Goal: Check status: Check status

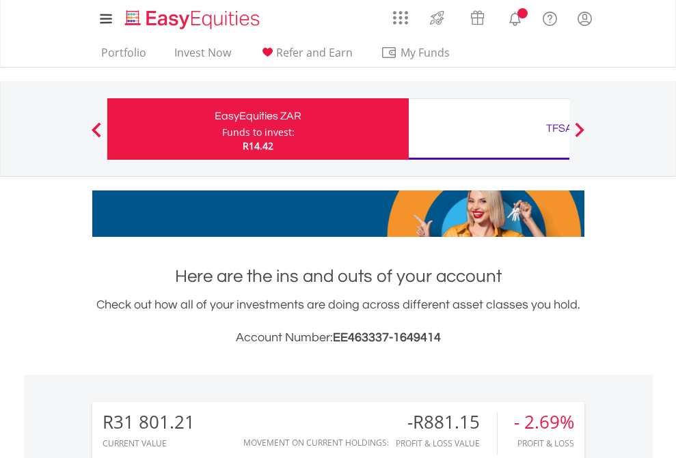
scroll to position [131, 215]
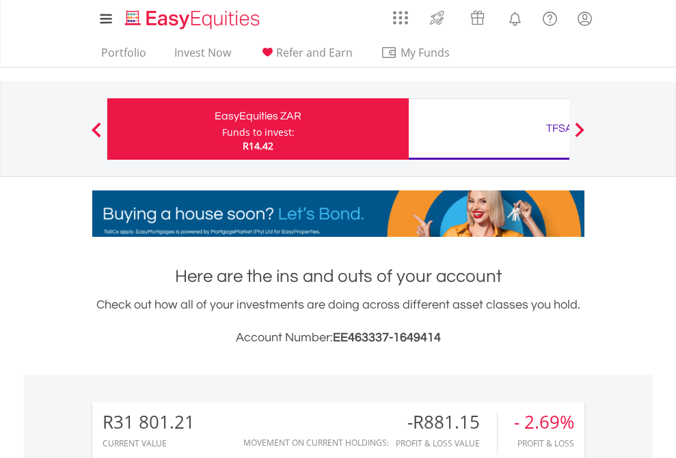
click at [222, 129] on div "Funds to invest:" at bounding box center [258, 133] width 72 height 14
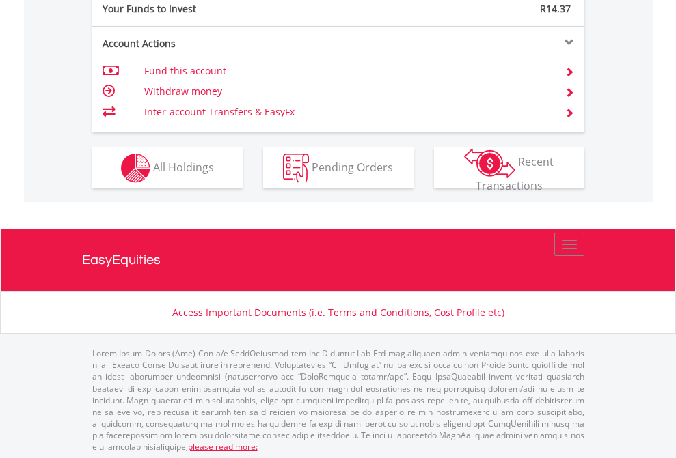
scroll to position [1365, 0]
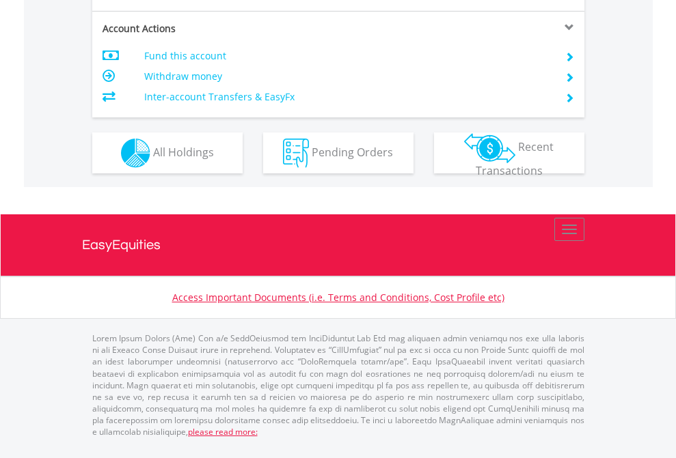
scroll to position [1192, 0]
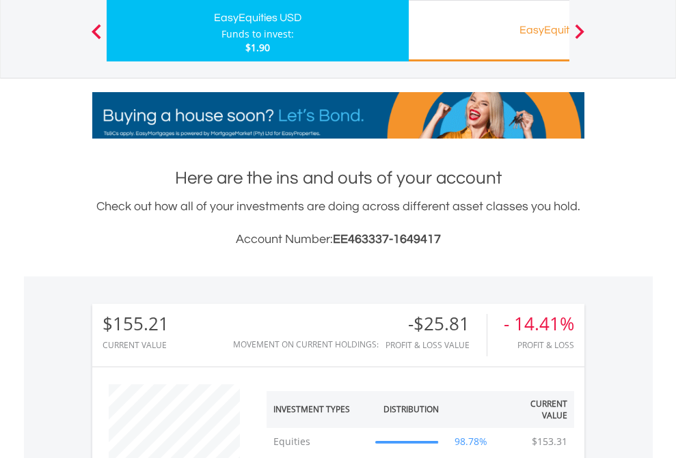
click at [489, 31] on div "EasyEquities RA" at bounding box center [559, 29] width 285 height 19
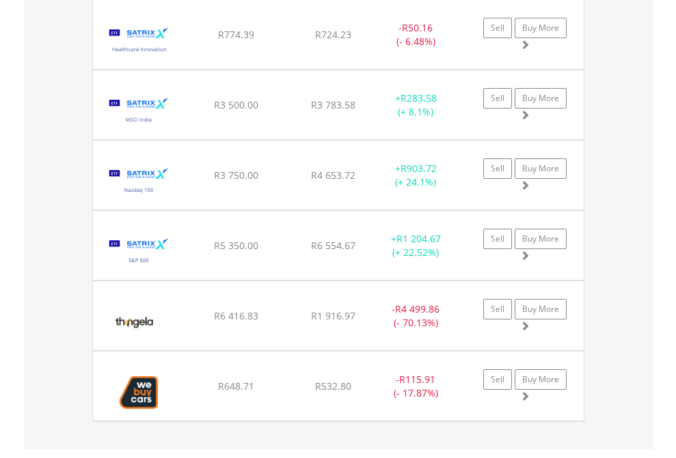
scroll to position [98, 0]
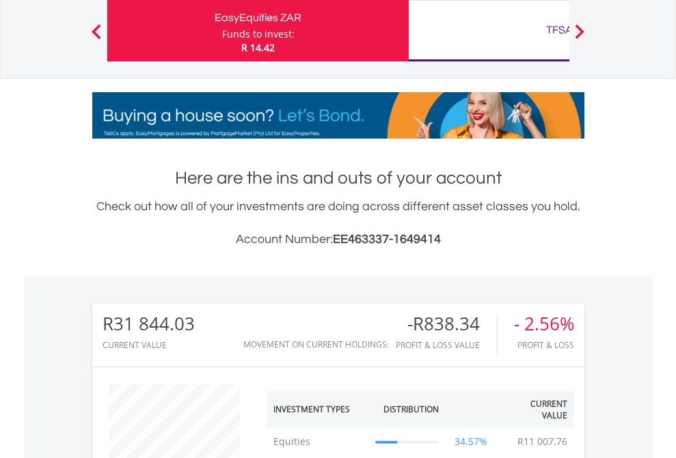
click at [489, 31] on div "TFSA" at bounding box center [559, 29] width 285 height 19
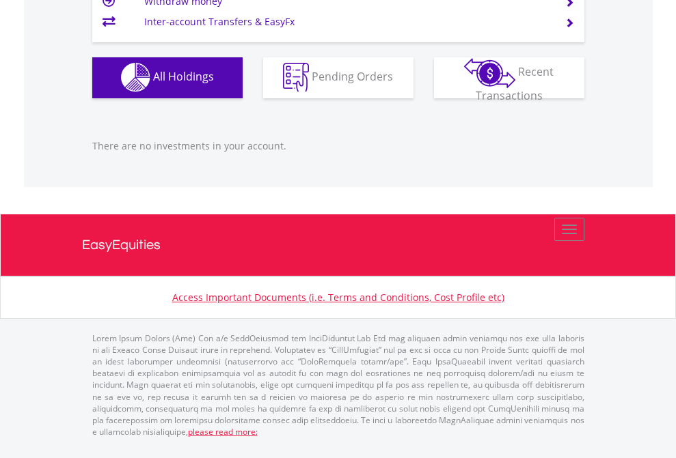
scroll to position [98, 0]
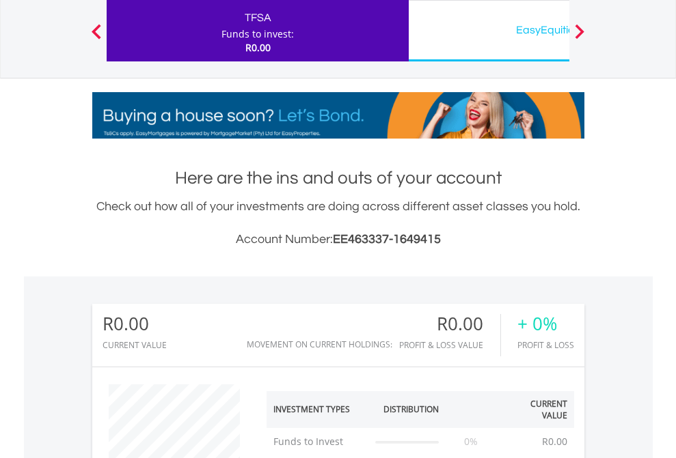
click at [489, 31] on div "EasyEquities USD" at bounding box center [559, 29] width 285 height 19
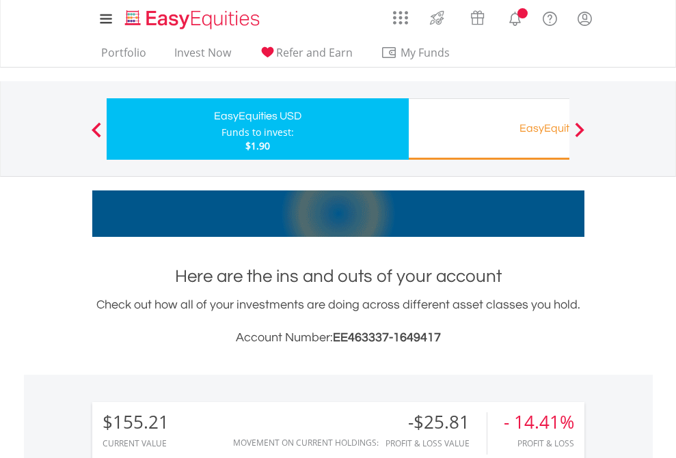
scroll to position [131, 215]
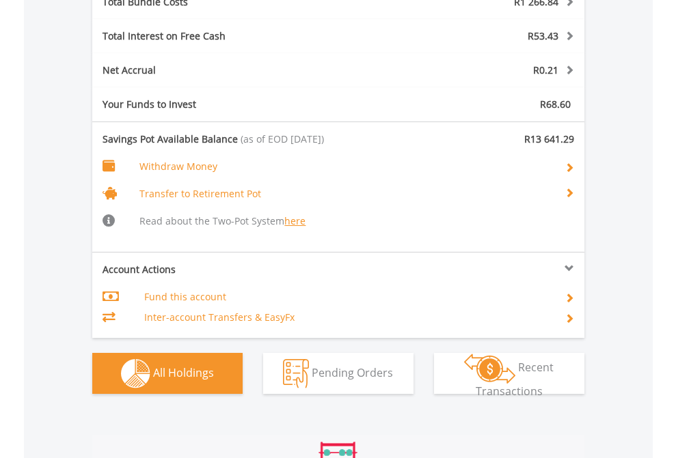
scroll to position [1682, 0]
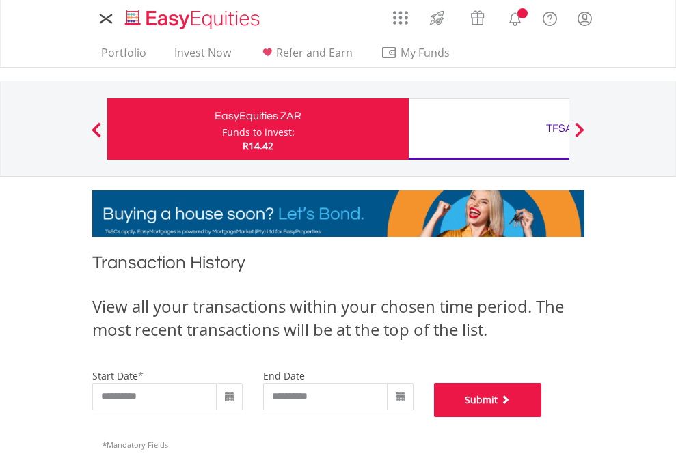
click at [542, 417] on button "Submit" at bounding box center [488, 400] width 108 height 34
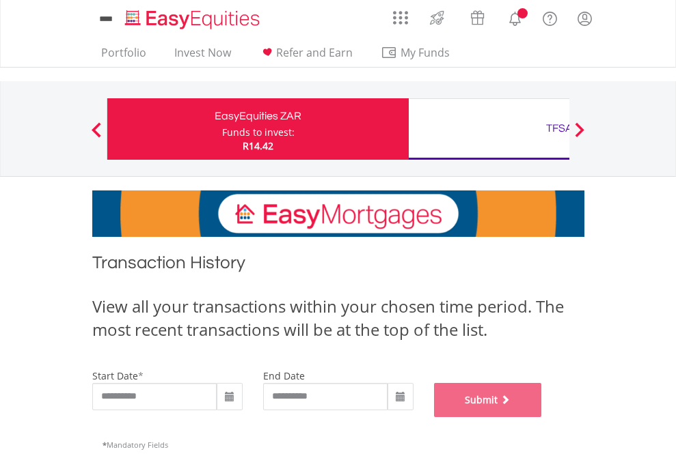
scroll to position [554, 0]
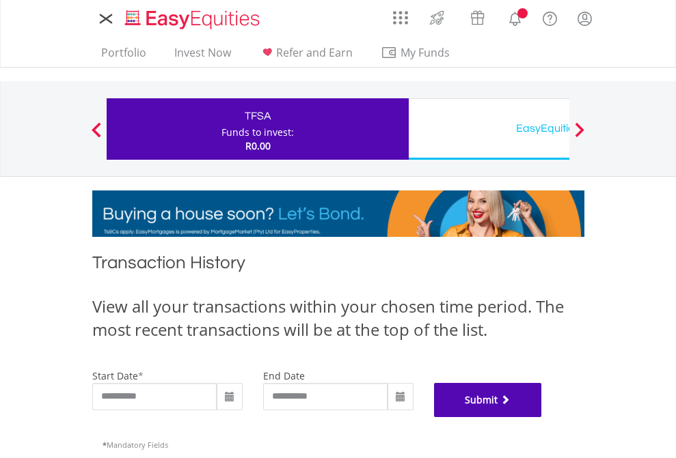
click at [542, 417] on button "Submit" at bounding box center [488, 400] width 108 height 34
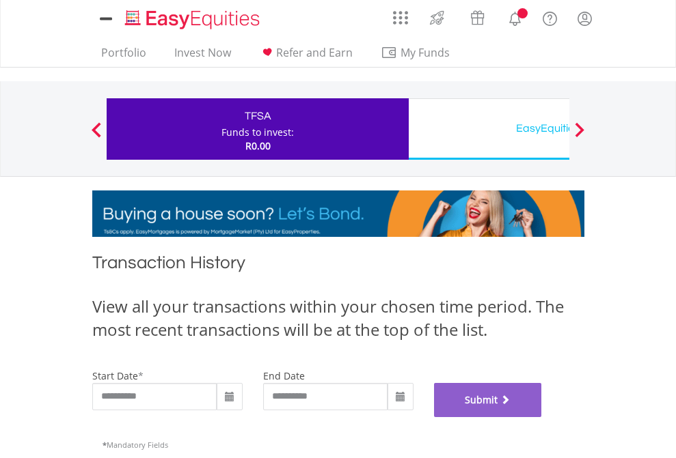
scroll to position [554, 0]
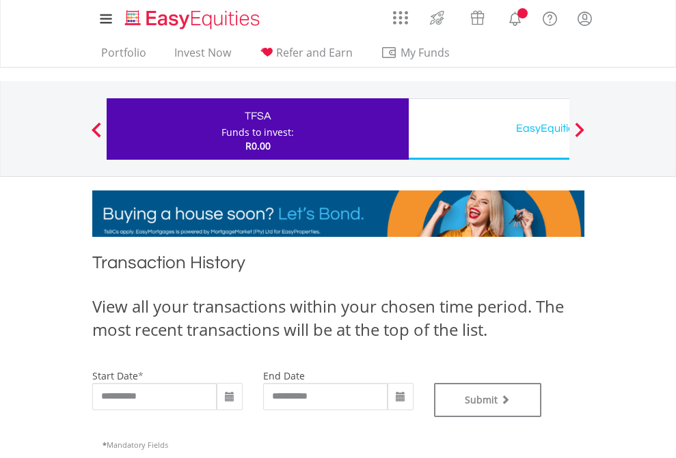
click at [489, 129] on div "EasyEquities USD" at bounding box center [559, 128] width 285 height 19
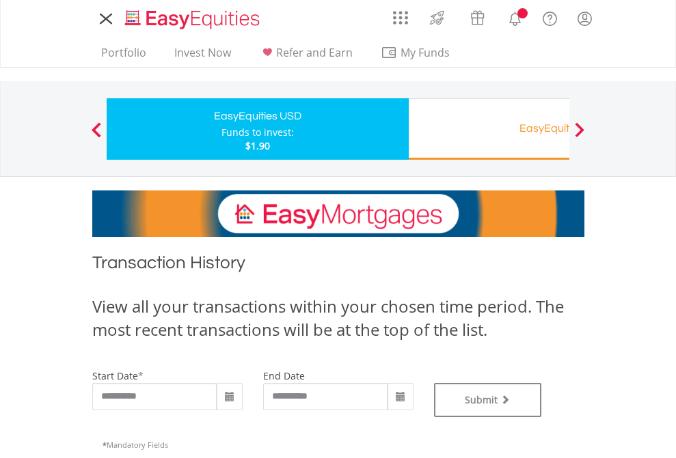
type input "**********"
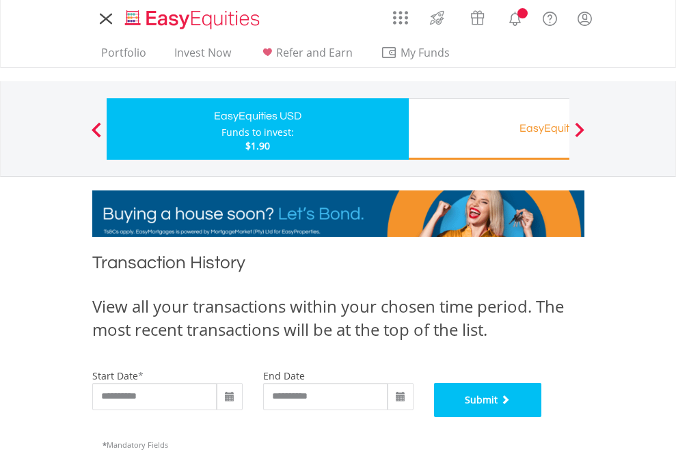
click at [542, 417] on button "Submit" at bounding box center [488, 400] width 108 height 34
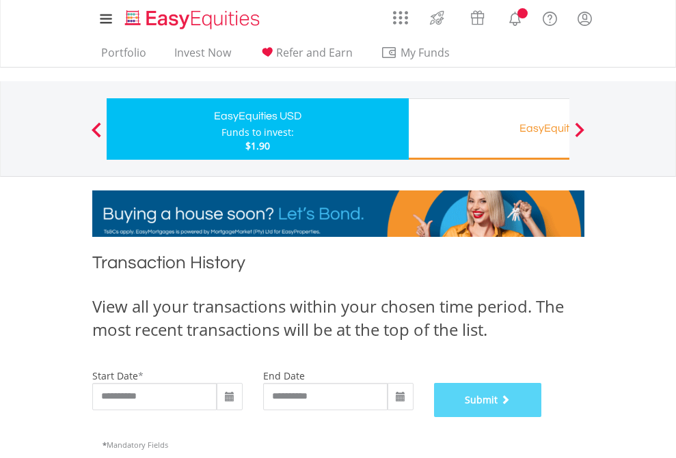
scroll to position [554, 0]
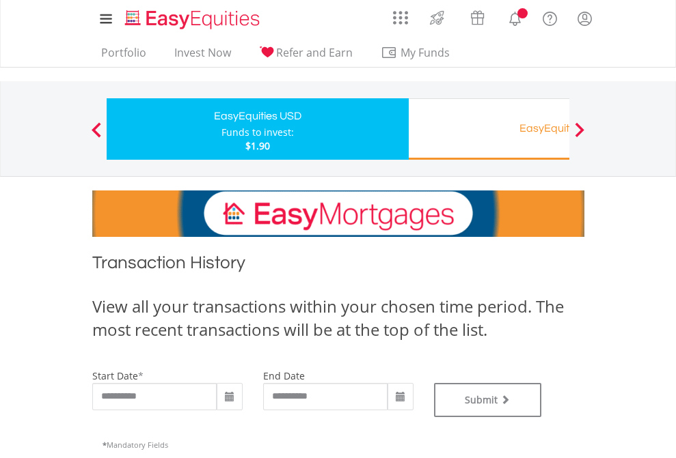
click at [489, 129] on div "EasyEquities RA" at bounding box center [559, 128] width 285 height 19
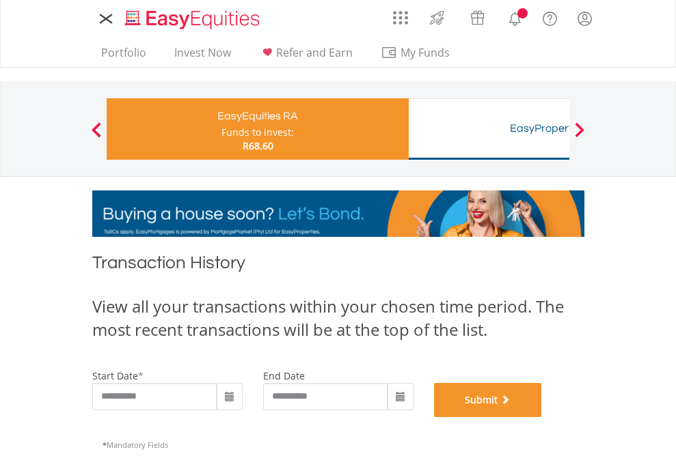
click at [542, 417] on button "Submit" at bounding box center [488, 400] width 108 height 34
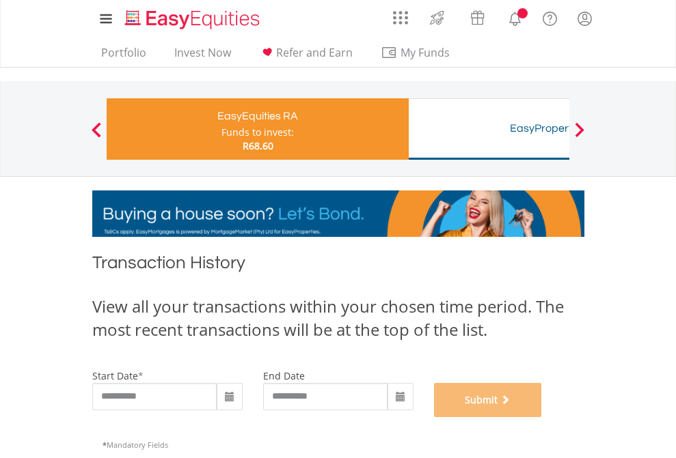
scroll to position [554, 0]
